Goal: Task Accomplishment & Management: Manage account settings

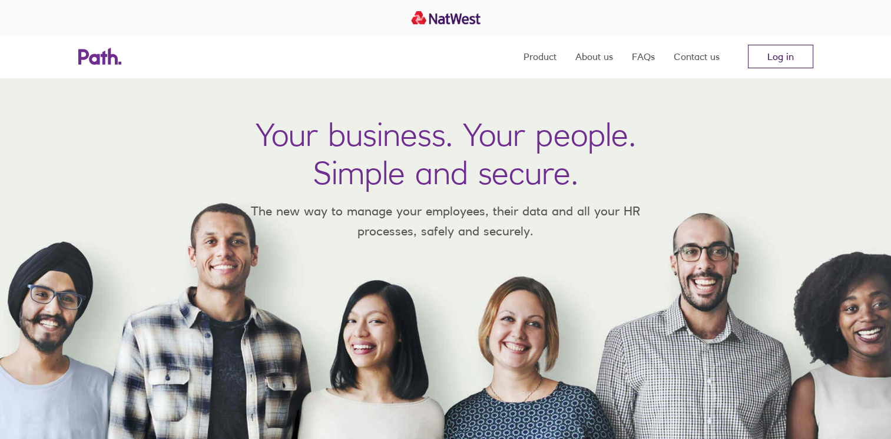
click at [763, 63] on link "Log in" at bounding box center [780, 57] width 65 height 24
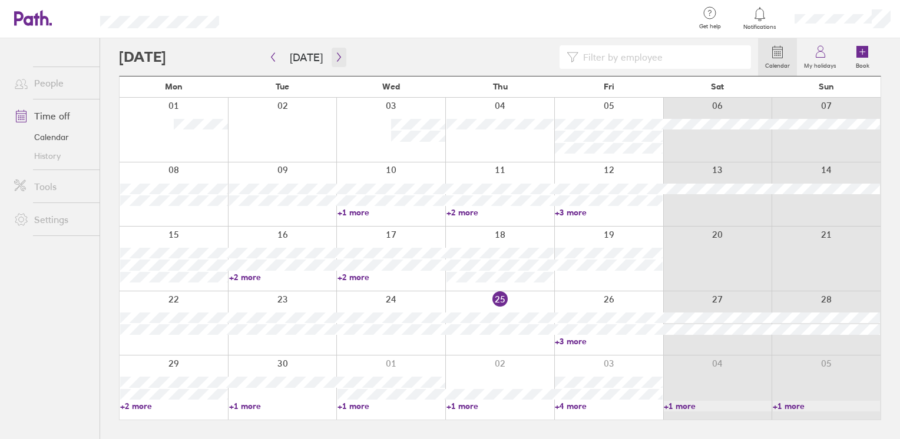
click at [335, 55] on icon "button" at bounding box center [339, 56] width 9 height 9
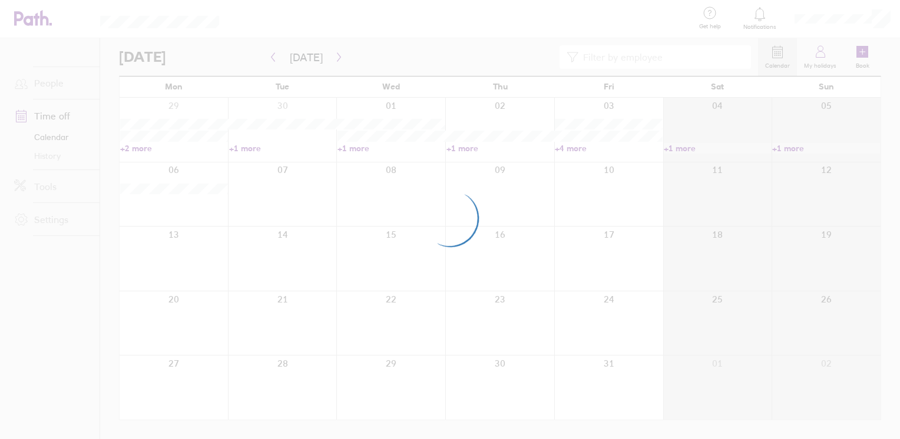
click at [333, 55] on div at bounding box center [450, 219] width 900 height 439
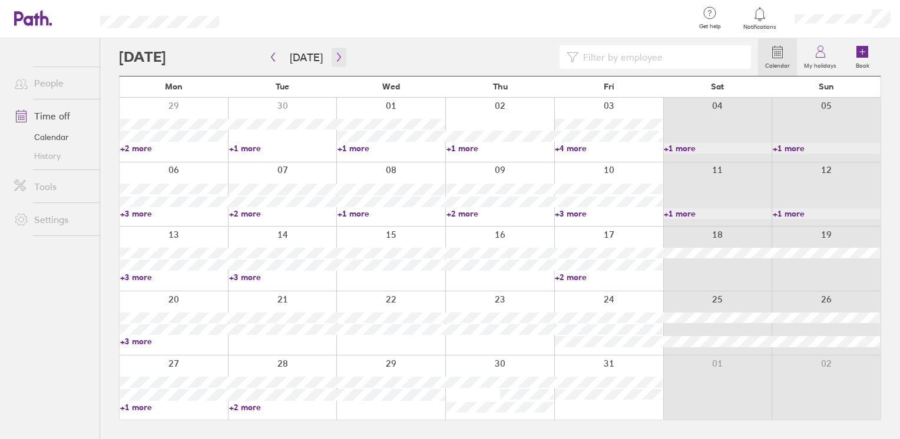
click at [332, 59] on button "button" at bounding box center [339, 57] width 15 height 19
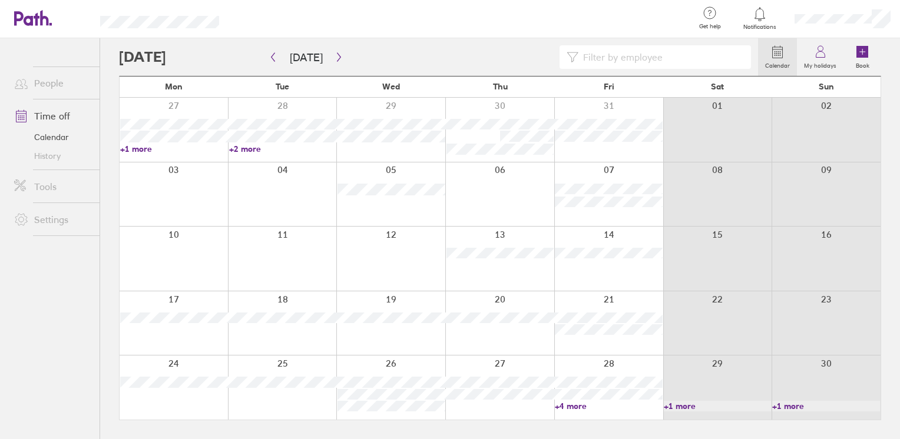
click at [150, 402] on div at bounding box center [174, 388] width 108 height 64
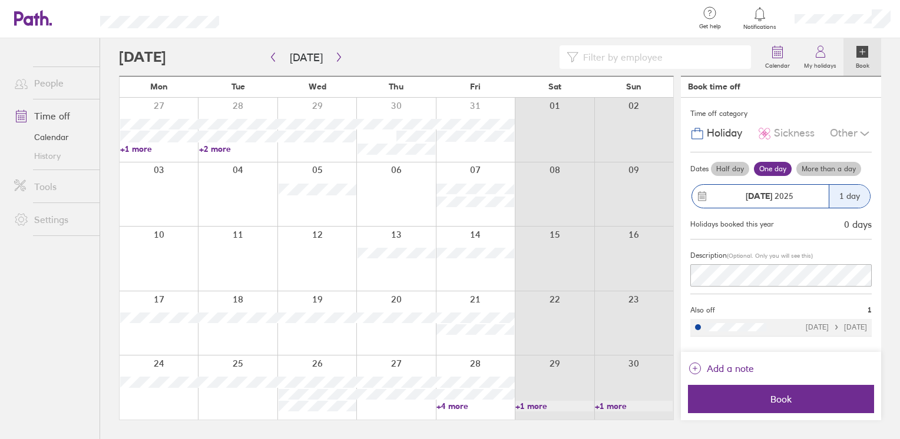
click at [866, 131] on icon at bounding box center [865, 134] width 14 height 14
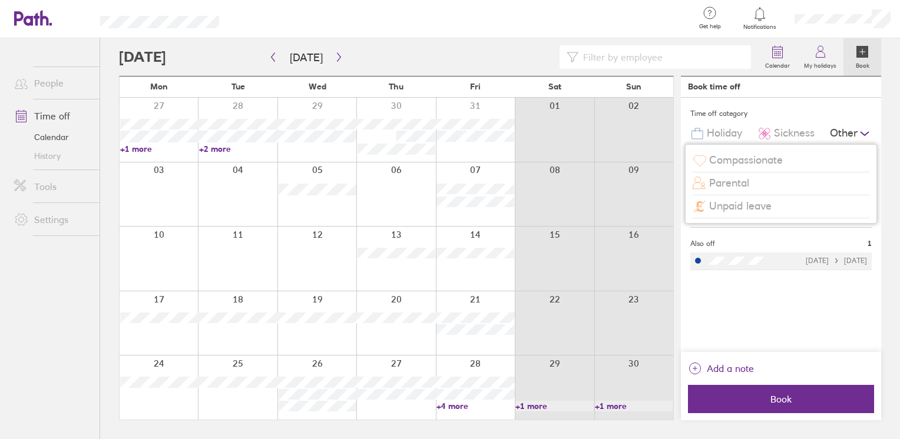
click at [859, 130] on icon at bounding box center [865, 134] width 14 height 14
